Goal: Find contact information: Find contact information

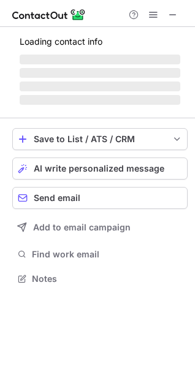
scroll to position [286, 195]
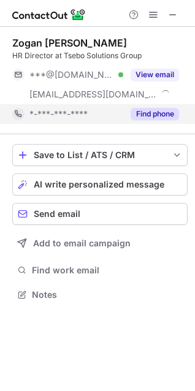
click at [156, 112] on button "Find phone" at bounding box center [155, 114] width 48 height 12
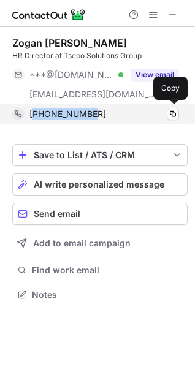
drag, startPoint x: 97, startPoint y: 112, endPoint x: 36, endPoint y: 113, distance: 61.3
click at [36, 113] on div "+27834157194" at bounding box center [104, 114] width 150 height 11
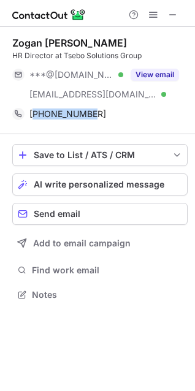
copy span "27834157194"
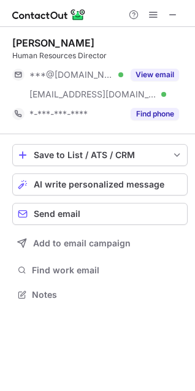
scroll to position [286, 195]
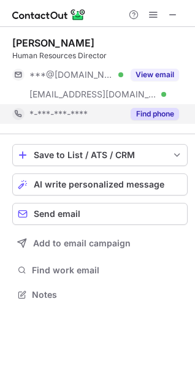
click at [159, 116] on button "Find phone" at bounding box center [155, 114] width 48 height 12
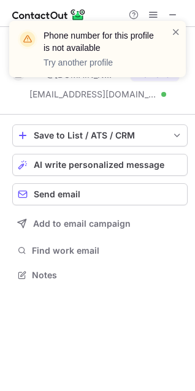
scroll to position [267, 195]
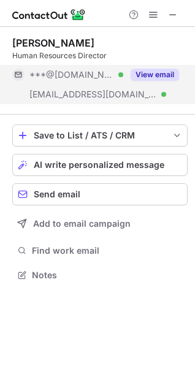
click at [148, 80] on button "View email" at bounding box center [155, 75] width 48 height 12
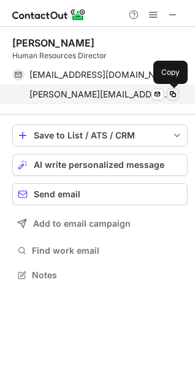
click at [174, 91] on span at bounding box center [173, 95] width 10 height 10
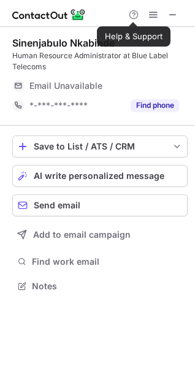
scroll to position [278, 195]
click at [171, 13] on span at bounding box center [173, 15] width 10 height 10
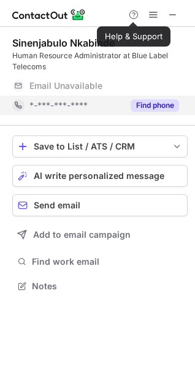
click at [137, 97] on div "Find phone" at bounding box center [151, 106] width 56 height 20
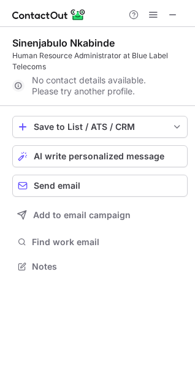
scroll to position [258, 195]
